Goal: Task Accomplishment & Management: Manage account settings

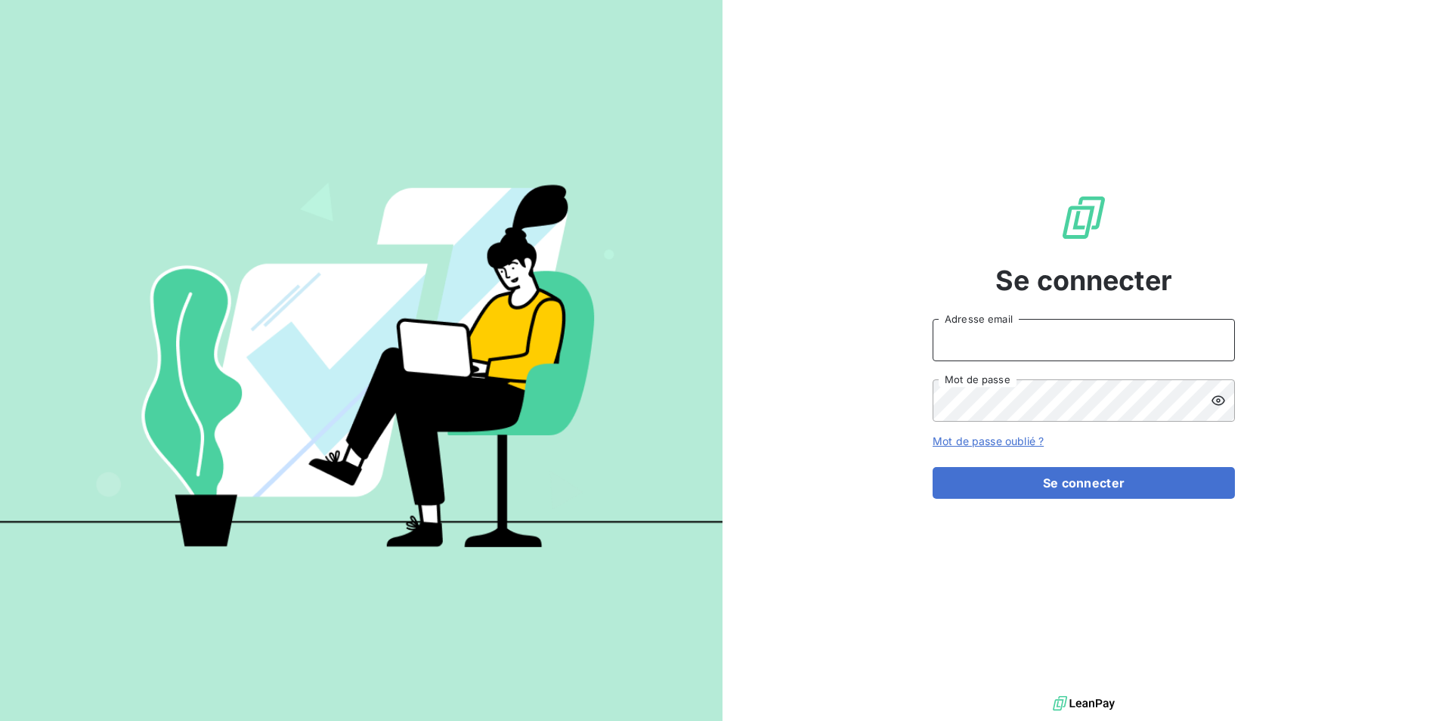
click at [964, 348] on input "Adresse email" at bounding box center [1084, 340] width 302 height 42
type input "[EMAIL_ADDRESS][DOMAIN_NAME]"
click at [933, 467] on button "Se connecter" at bounding box center [1084, 483] width 302 height 32
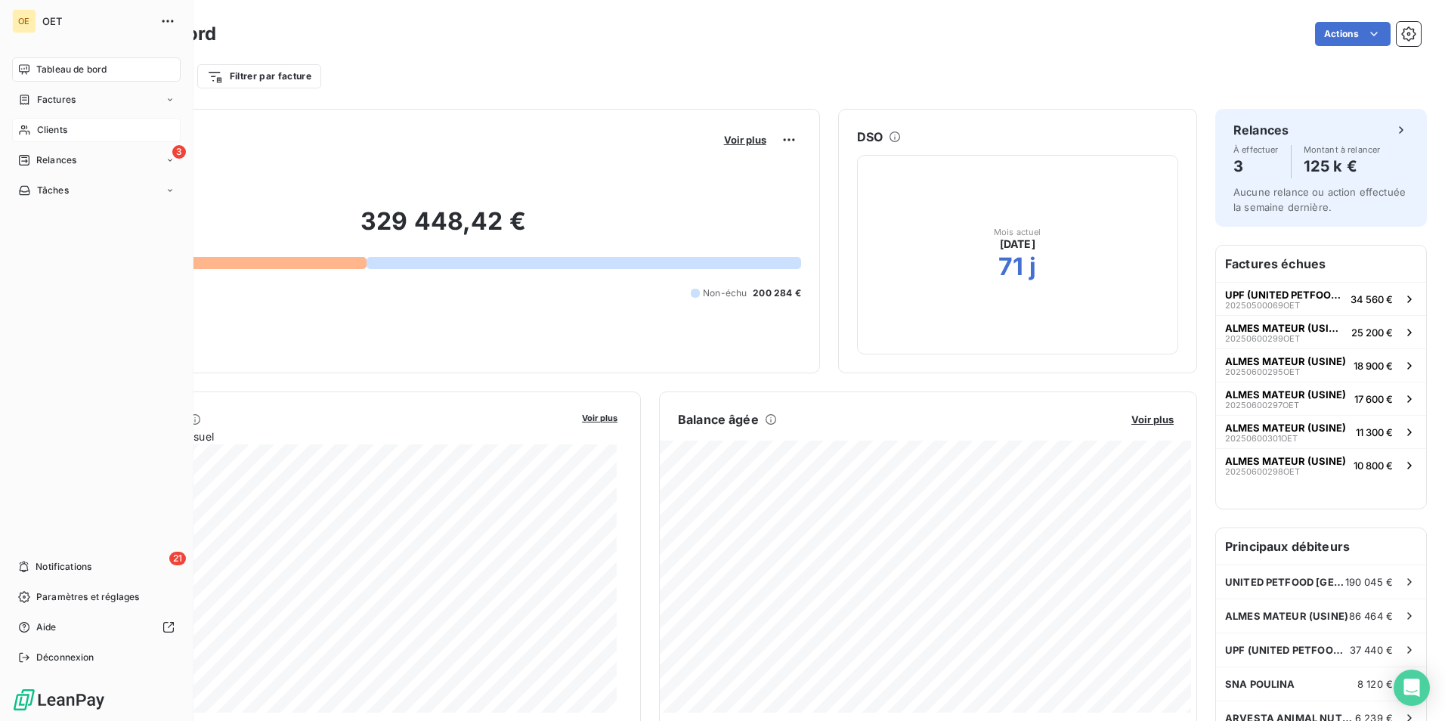
click at [42, 130] on span "Clients" at bounding box center [52, 130] width 30 height 14
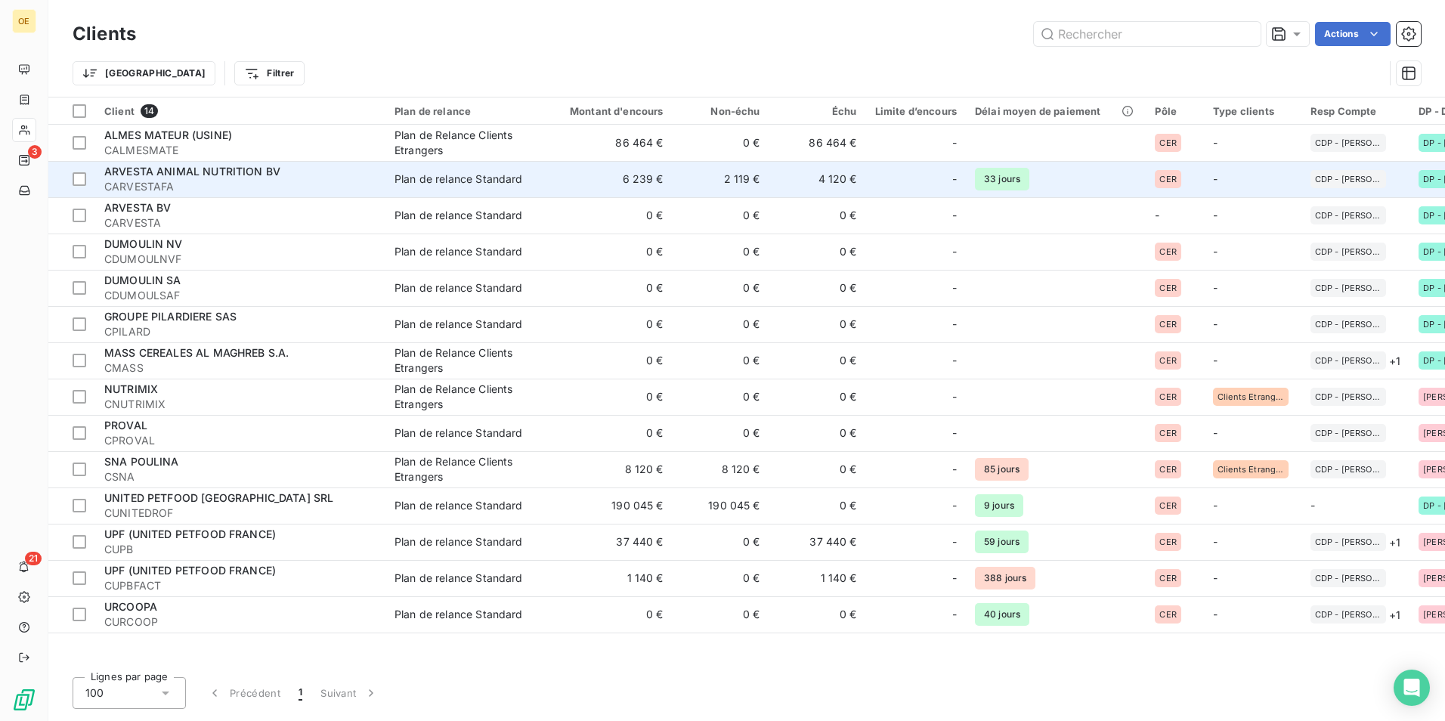
click at [205, 172] on span "ARVESTA ANIMAL NUTRITION BV" at bounding box center [192, 171] width 176 height 13
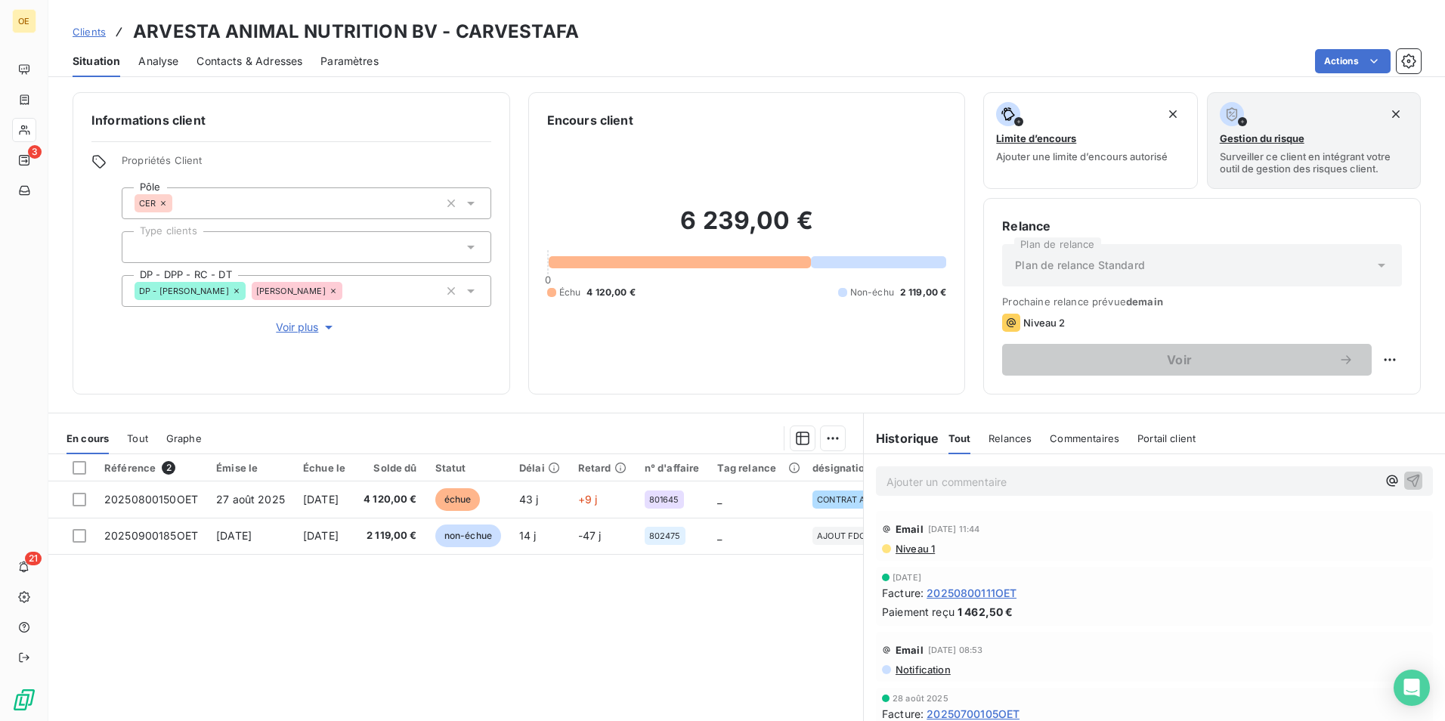
click at [248, 60] on span "Contacts & Adresses" at bounding box center [250, 61] width 106 height 15
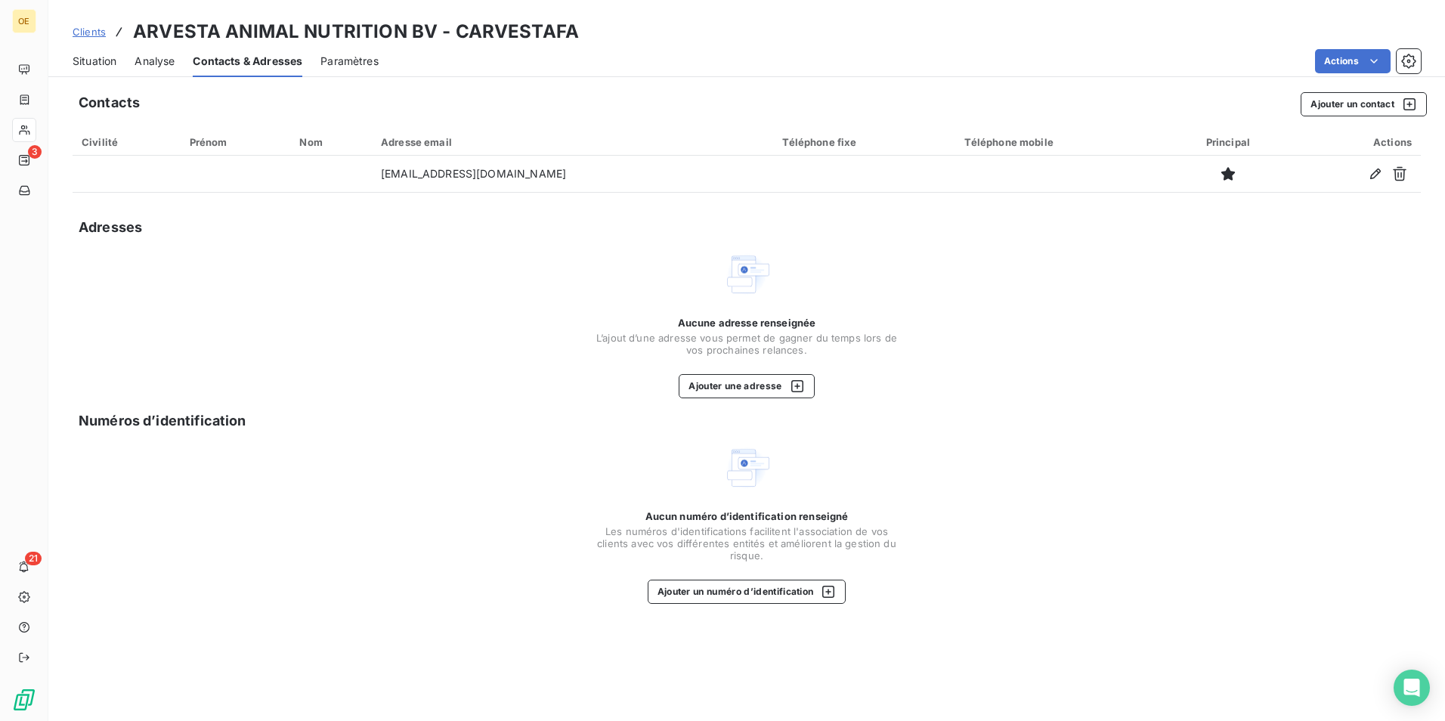
click at [89, 32] on span "Clients" at bounding box center [89, 32] width 33 height 12
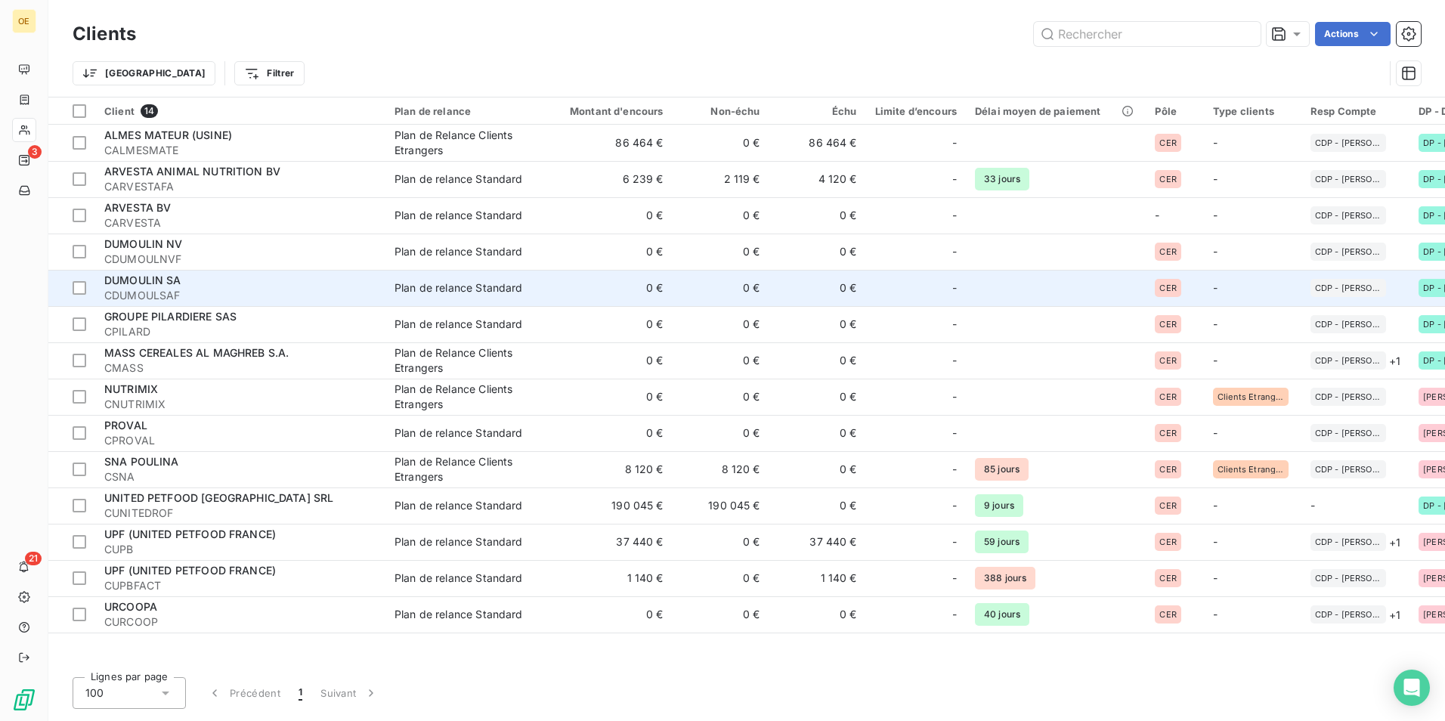
click at [147, 284] on span "DUMOULIN SA" at bounding box center [142, 280] width 77 height 13
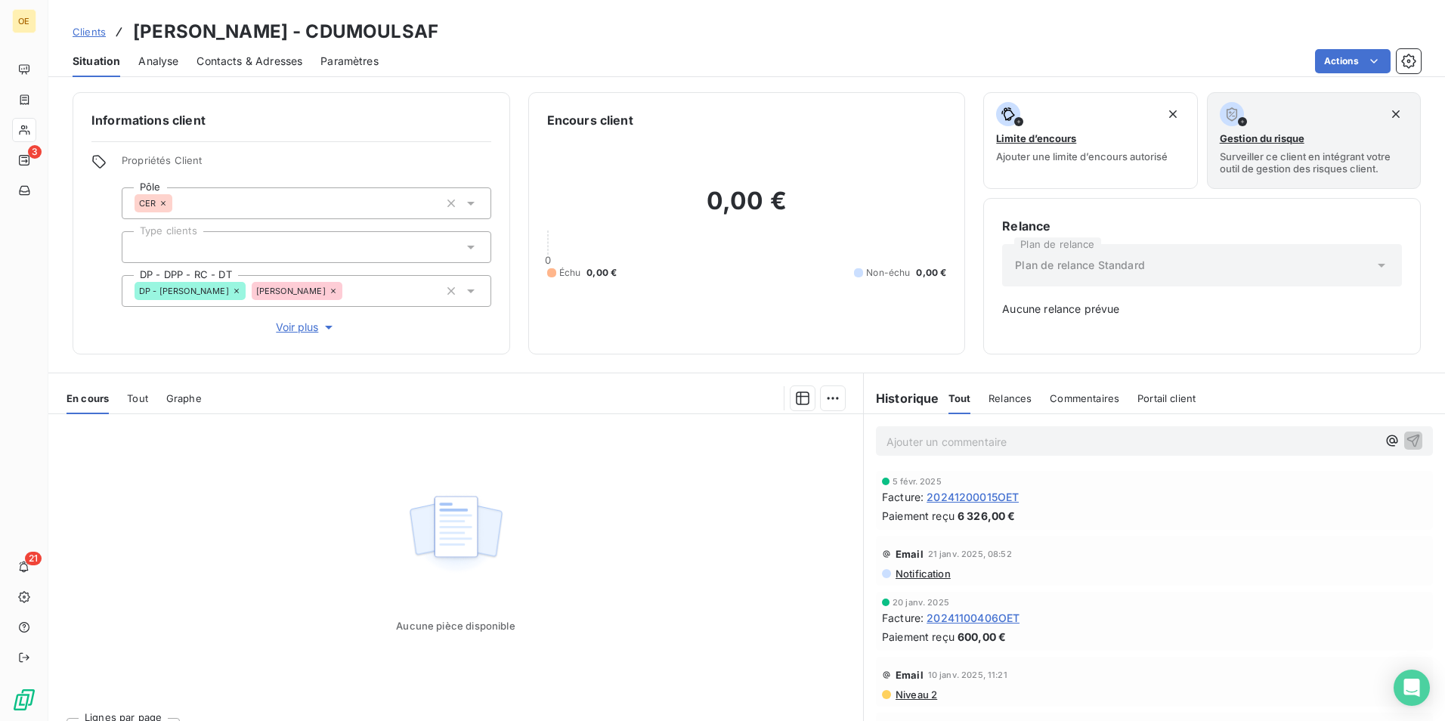
click at [243, 60] on span "Contacts & Adresses" at bounding box center [250, 61] width 106 height 15
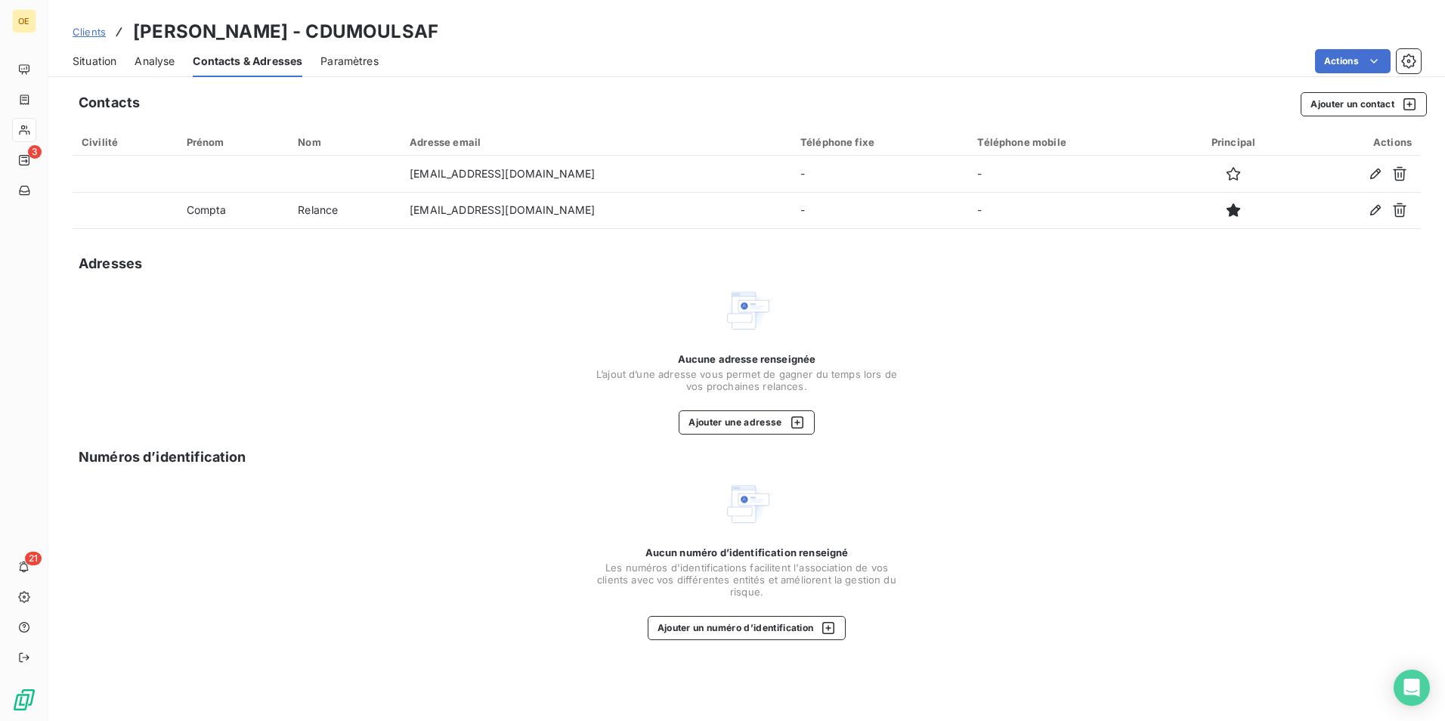
click at [88, 33] on span "Clients" at bounding box center [89, 32] width 33 height 12
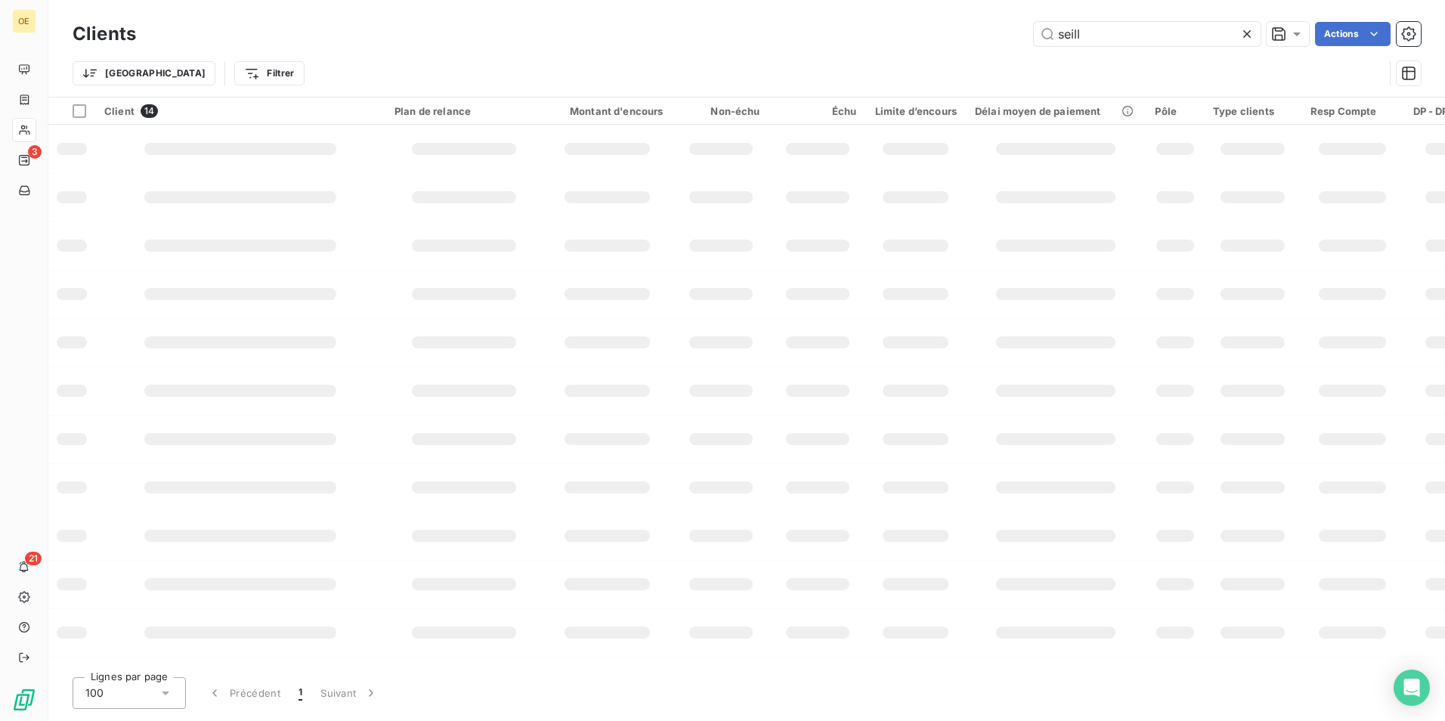
type input "seille"
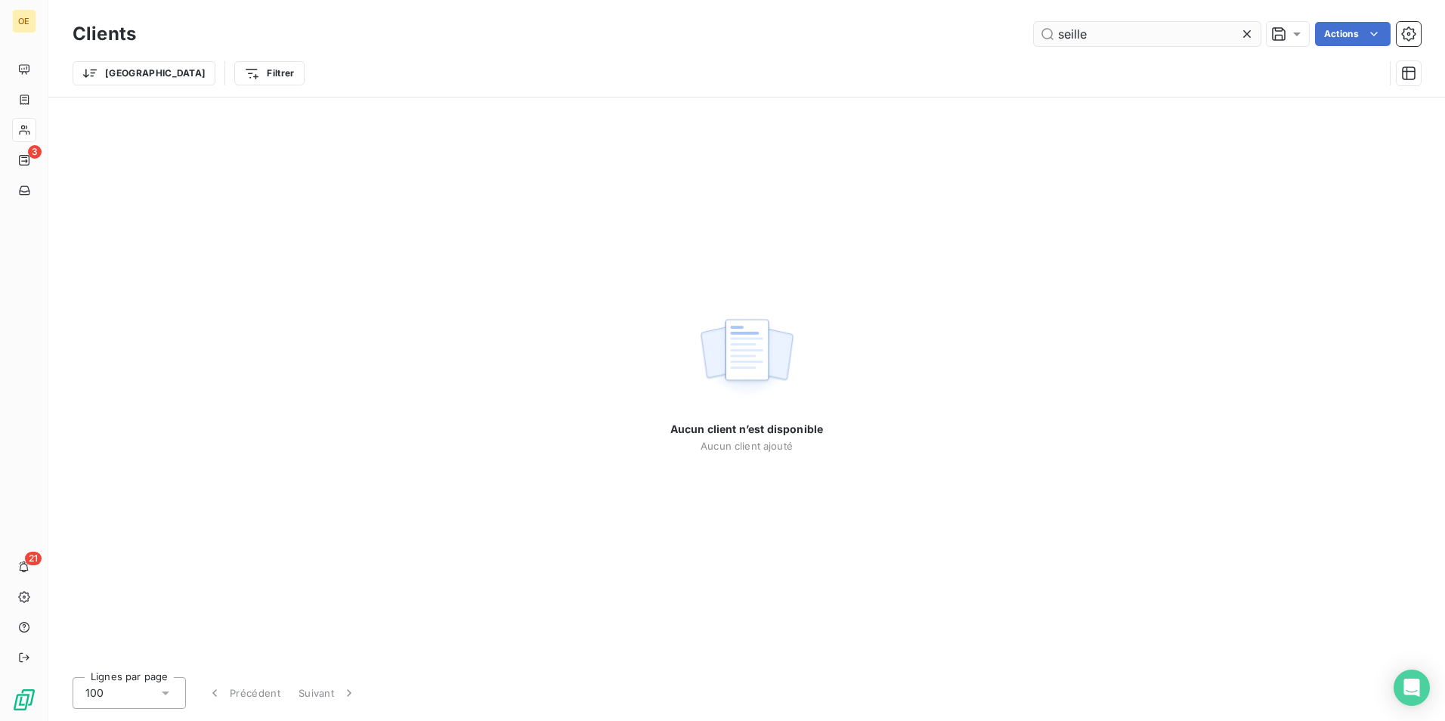
drag, startPoint x: 1089, startPoint y: 33, endPoint x: 1058, endPoint y: 29, distance: 31.2
click at [1058, 29] on input "seille" at bounding box center [1147, 34] width 227 height 24
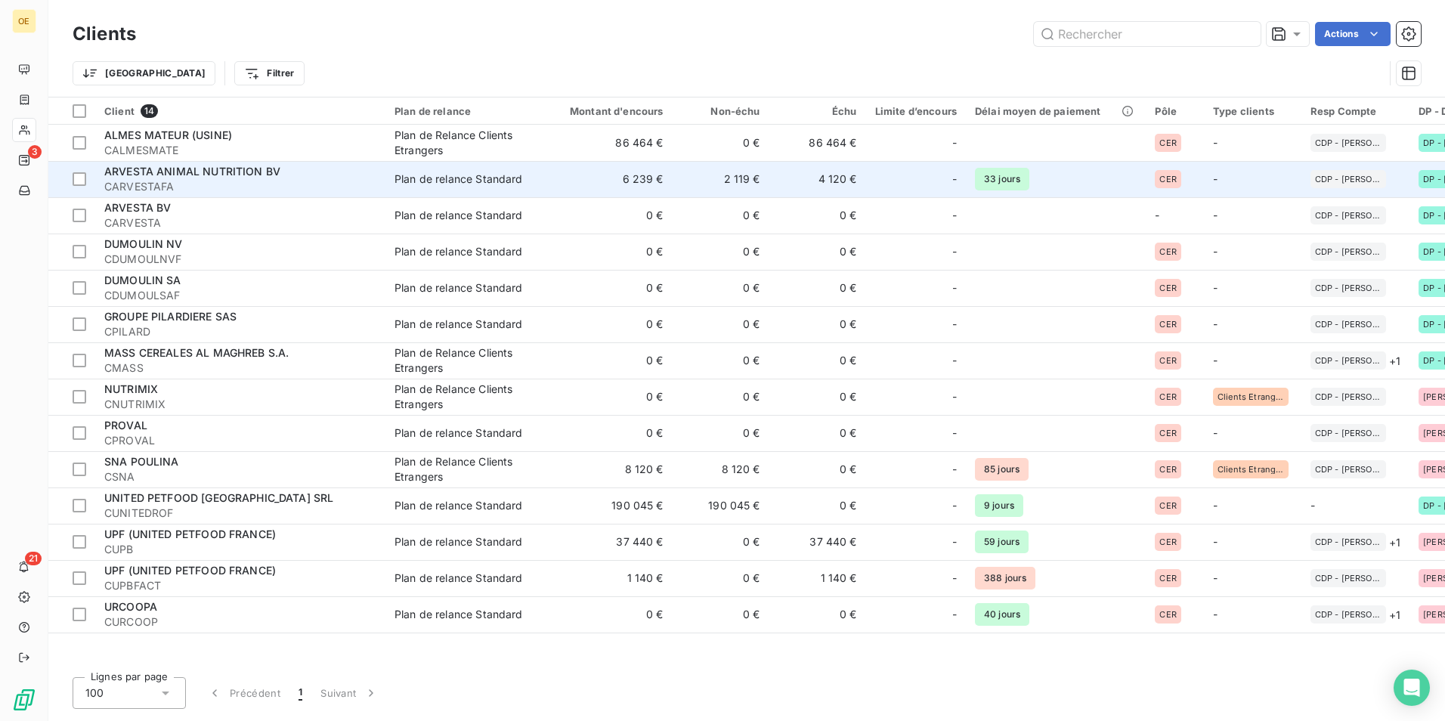
click at [172, 172] on span "ARVESTA ANIMAL NUTRITION BV" at bounding box center [192, 171] width 176 height 13
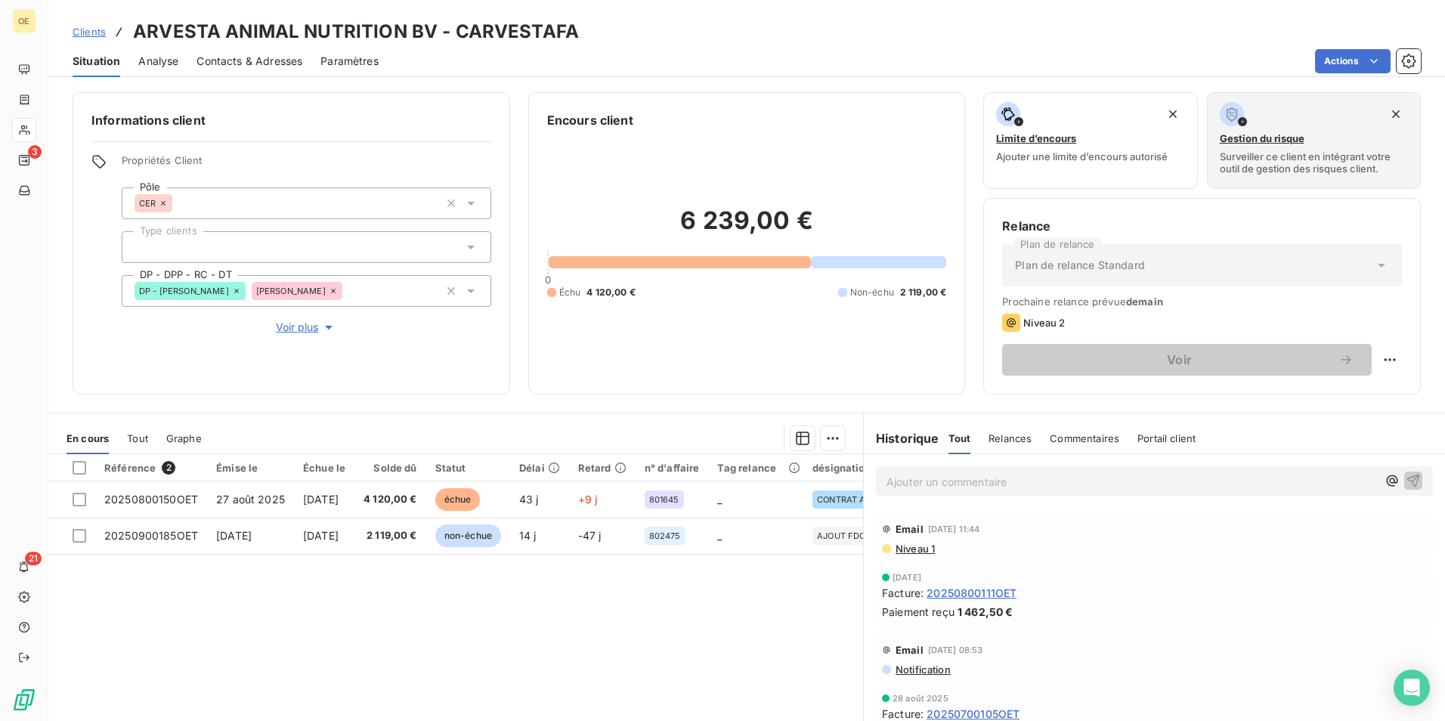
click at [980, 593] on span "20250800111OET" at bounding box center [972, 593] width 90 height 16
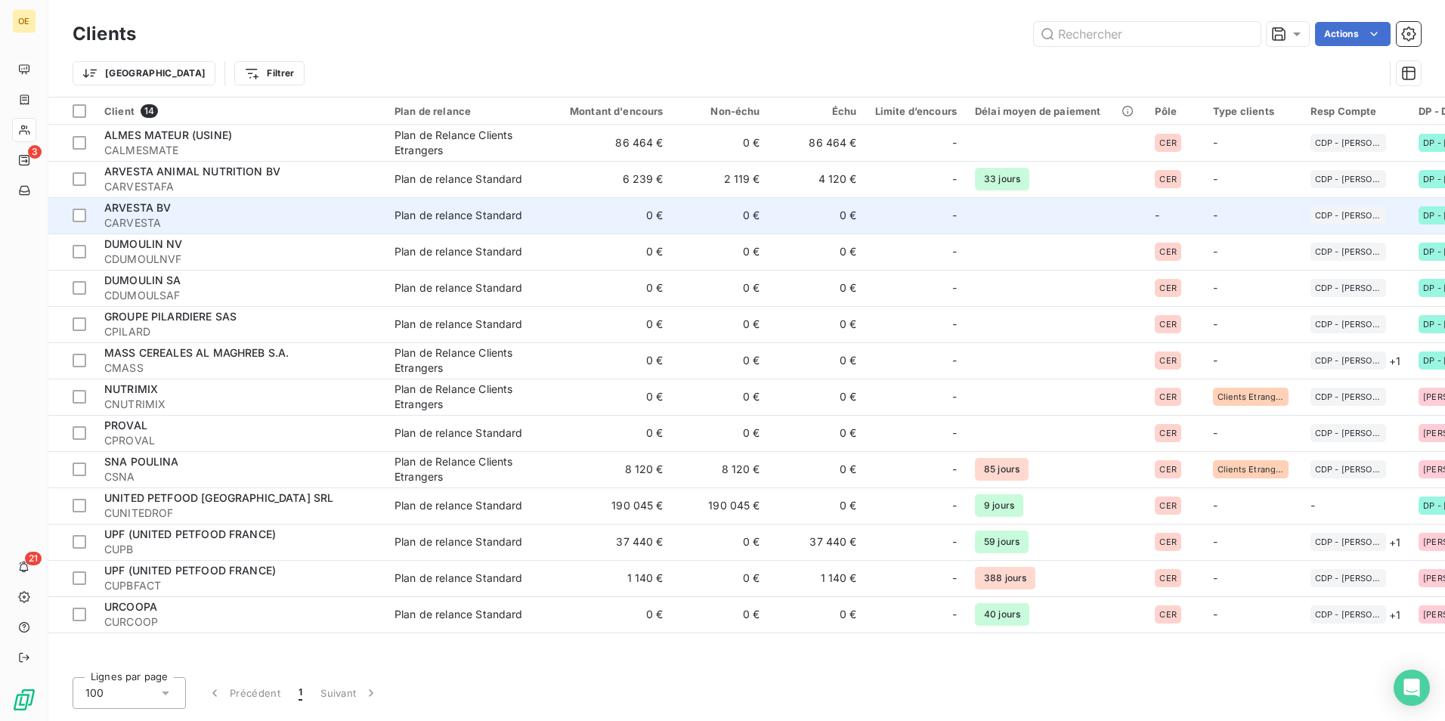
click at [138, 206] on span "ARVESTA BV" at bounding box center [137, 207] width 67 height 13
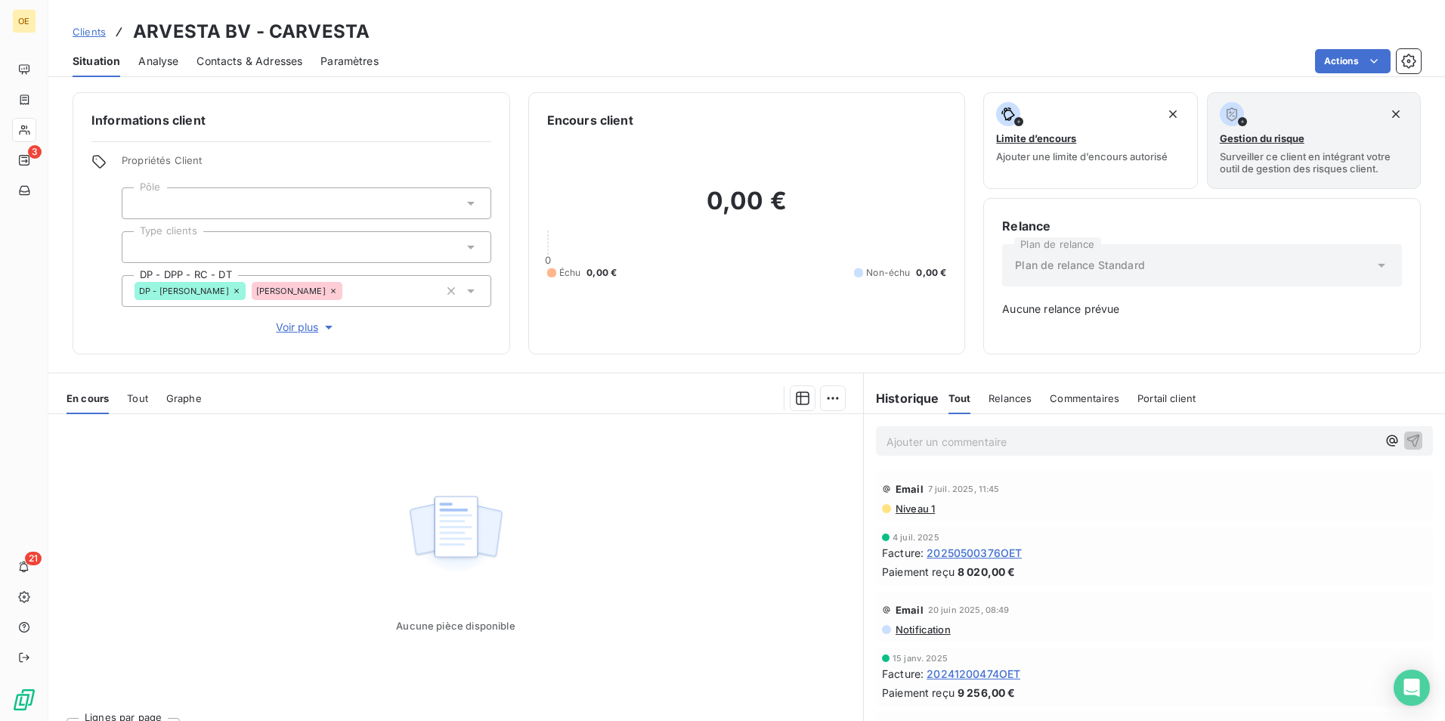
click at [966, 550] on span "20250500376OET" at bounding box center [974, 553] width 95 height 16
click at [264, 61] on span "Contacts & Adresses" at bounding box center [250, 61] width 106 height 15
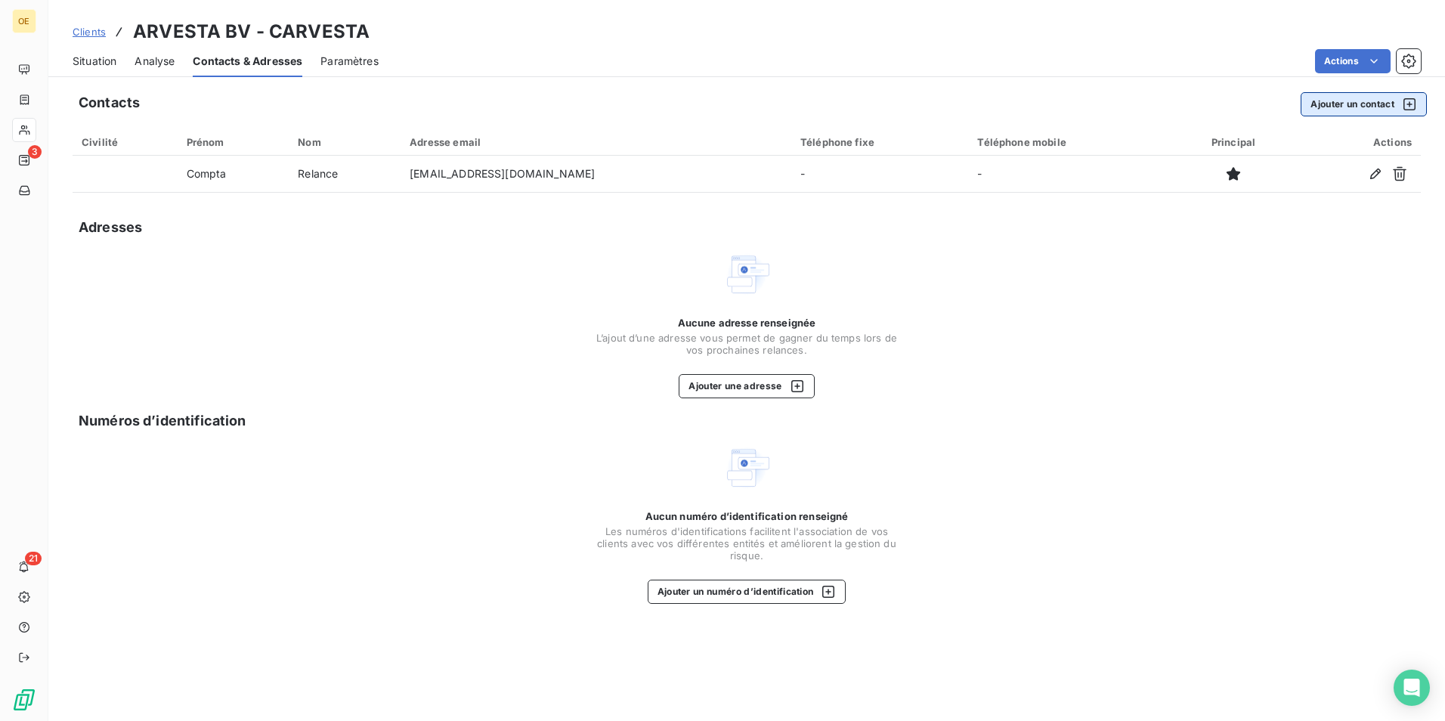
click at [1358, 101] on button "Ajouter un contact" at bounding box center [1364, 104] width 126 height 24
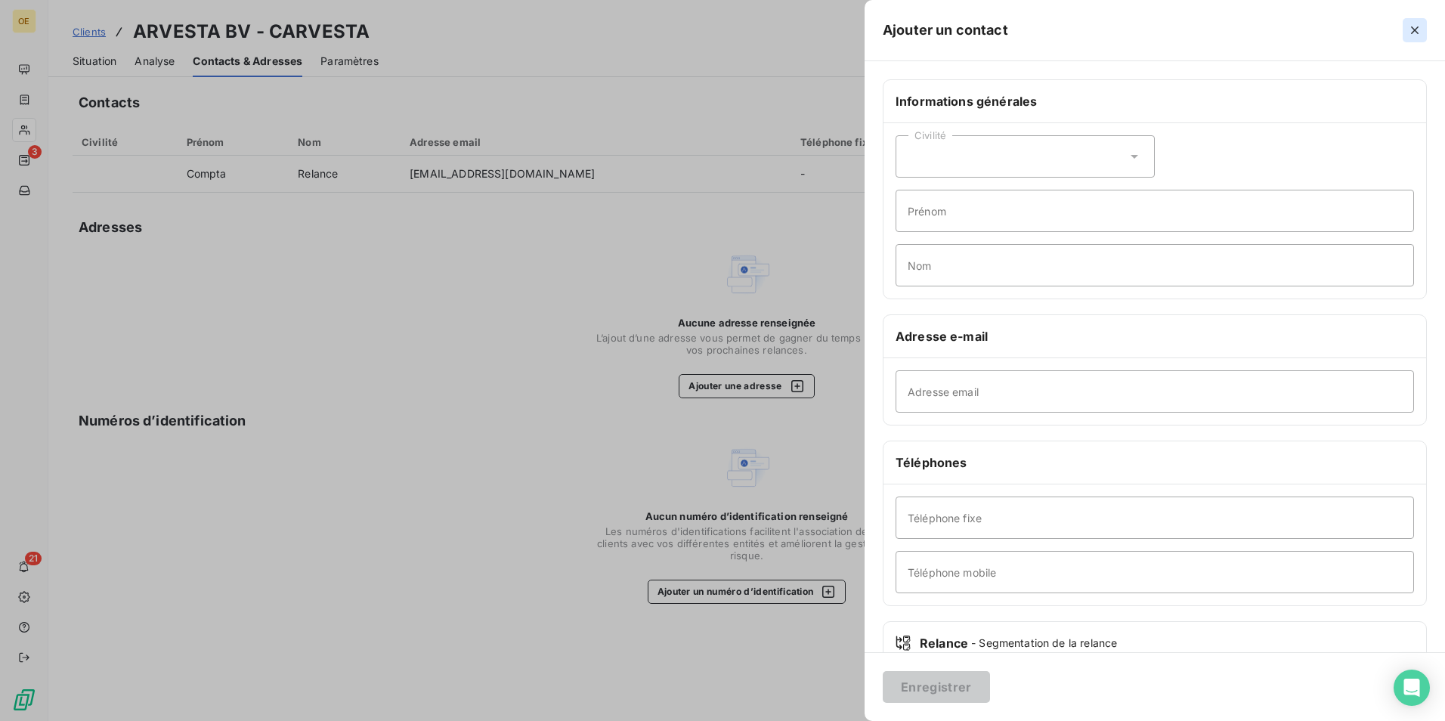
drag, startPoint x: 1413, startPoint y: 24, endPoint x: 1403, endPoint y: 30, distance: 11.5
click at [1413, 25] on icon "button" at bounding box center [1415, 30] width 15 height 15
